Goal: Download file/media

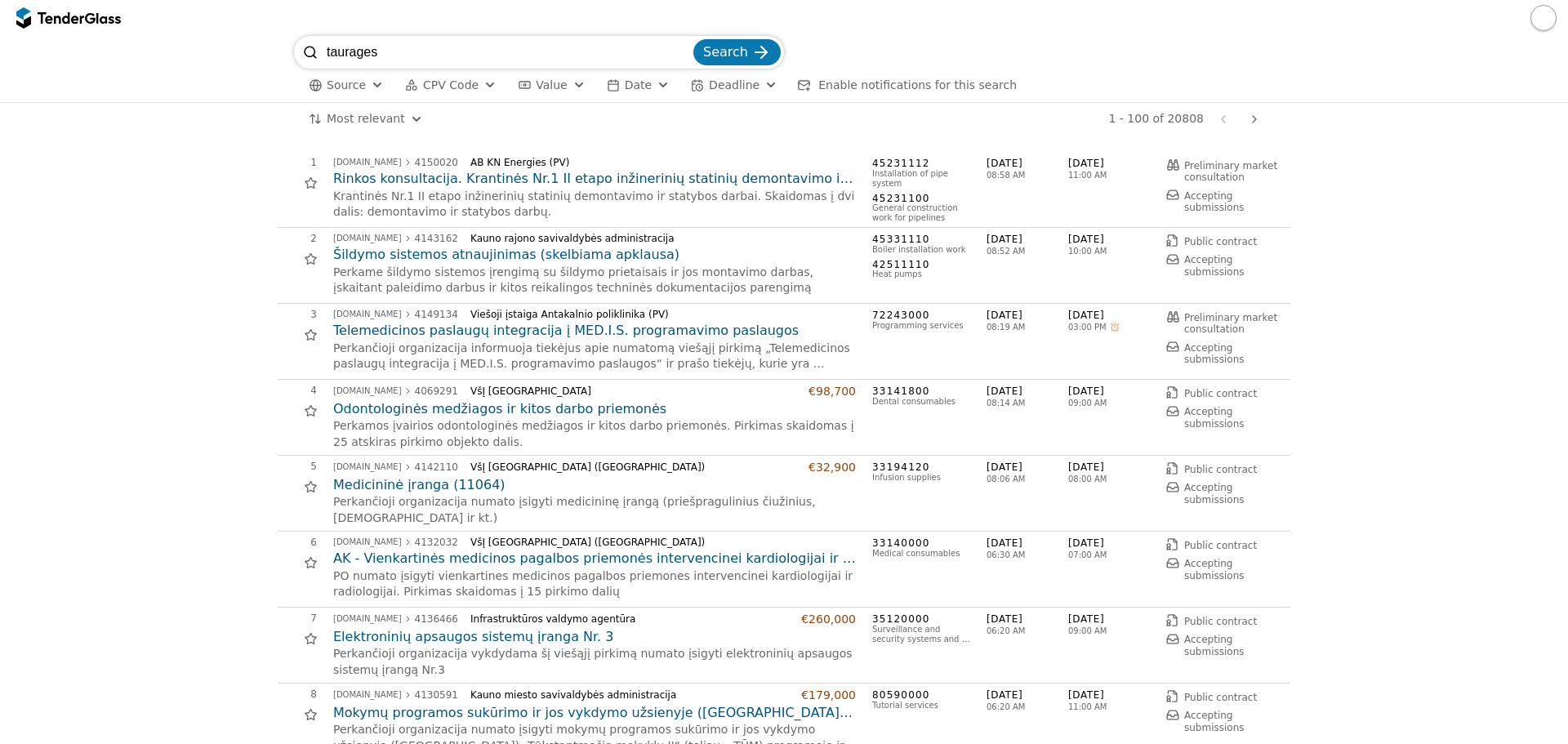
type input "taurages"
click at [694, 39] on button "Search" at bounding box center [737, 52] width 87 height 26
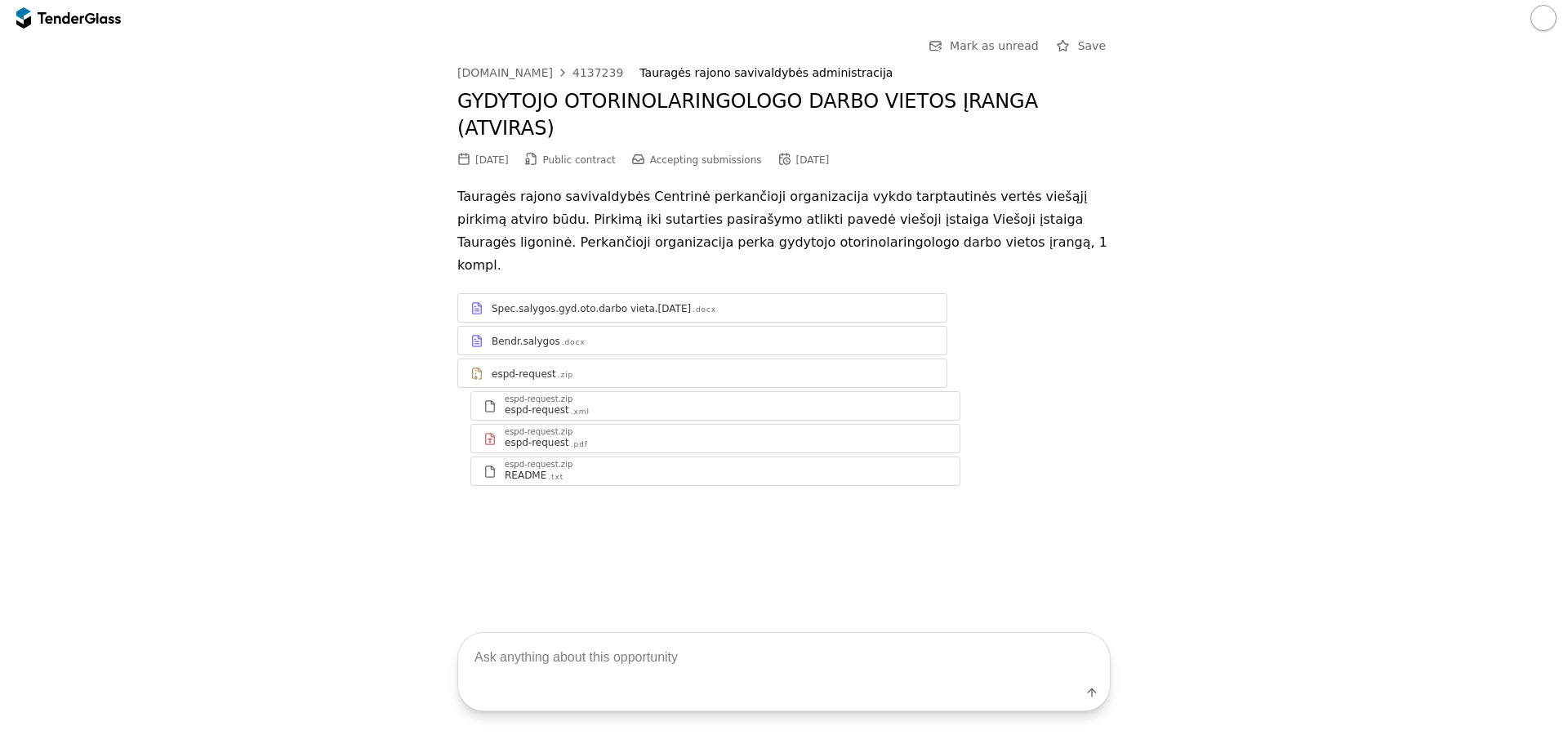
click at [707, 305] on div ".docx" at bounding box center [704, 309] width 23 height 10
click at [577, 73] on div "4137239" at bounding box center [598, 72] width 51 height 11
